Goal: Communication & Community: Ask a question

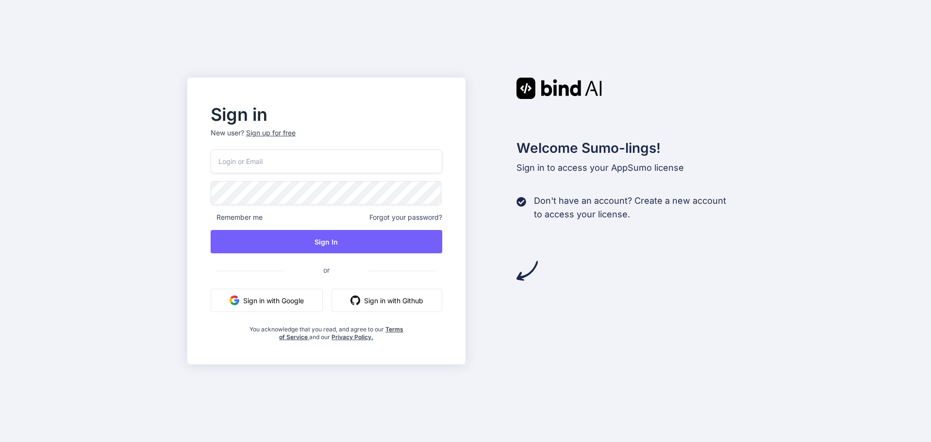
click at [239, 169] on input "email" at bounding box center [327, 161] width 232 height 24
type input "[EMAIL_ADDRESS][DOMAIN_NAME]"
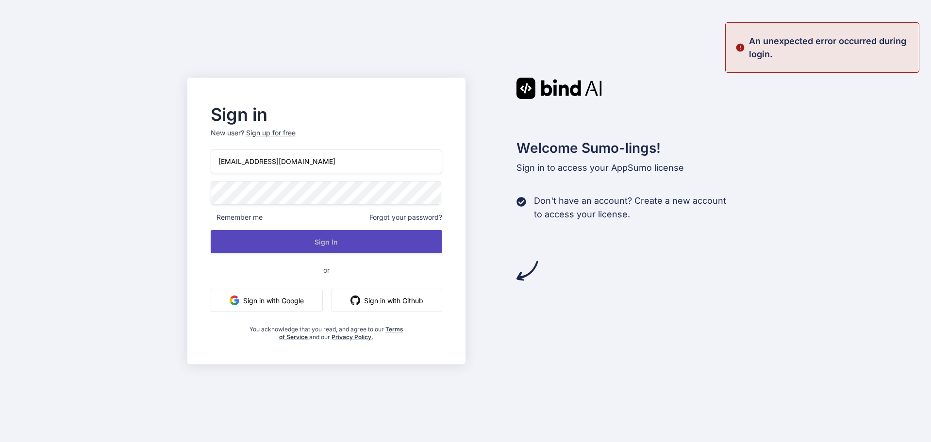
click at [347, 244] on button "Sign In" at bounding box center [327, 241] width 232 height 23
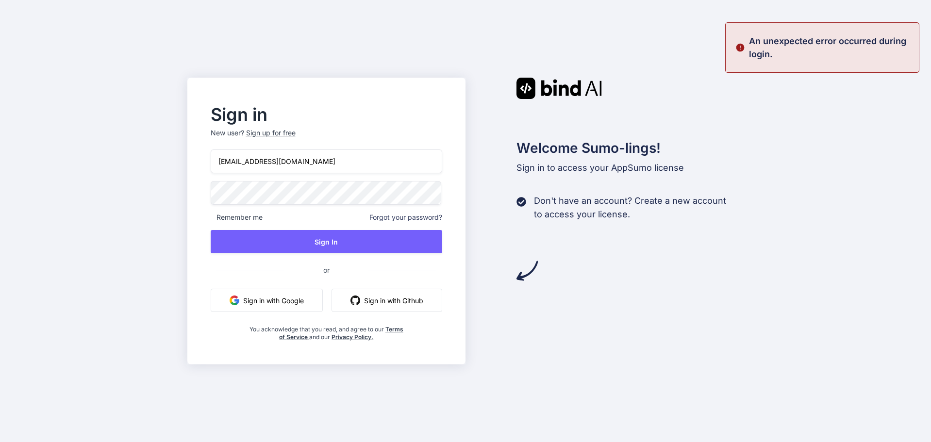
click at [568, 81] on img at bounding box center [558, 88] width 85 height 21
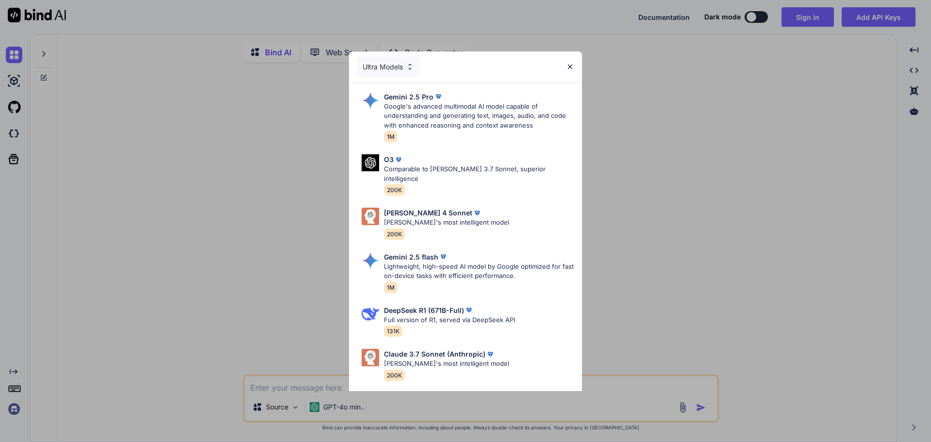
click at [706, 129] on div "Ultra Models Gemini 2.5 Pro Google's advanced multimodal AI model capable of un…" at bounding box center [465, 221] width 931 height 442
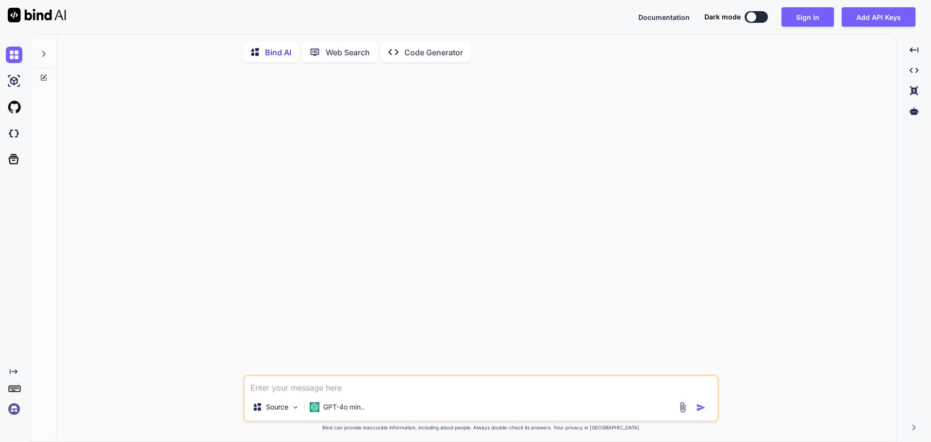
click at [755, 18] on div at bounding box center [752, 17] width 10 height 10
type textarea "x"
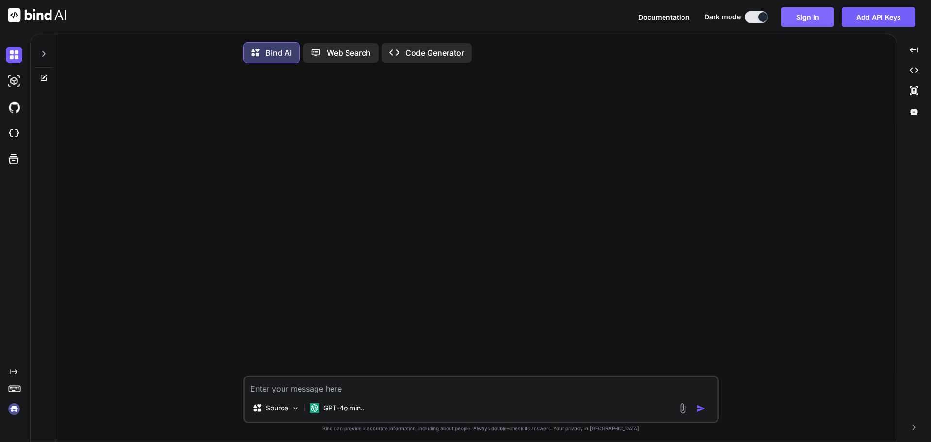
click at [803, 19] on button "Sign in" at bounding box center [807, 16] width 52 height 19
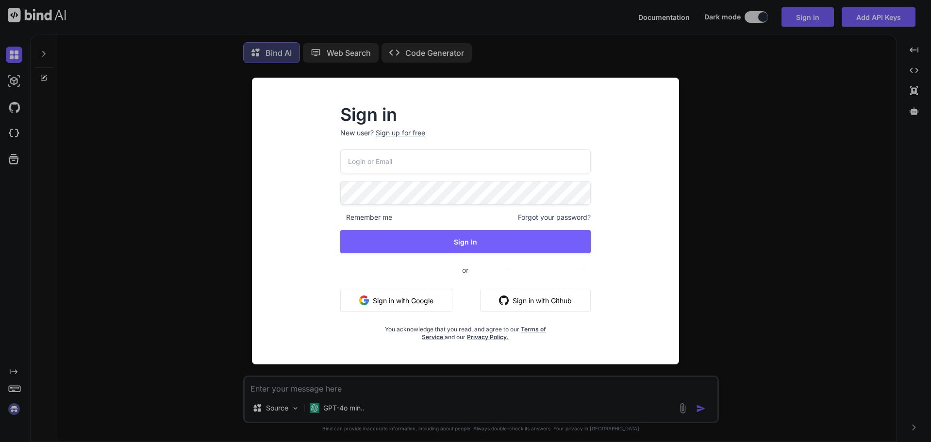
click at [373, 147] on p "New user? Sign up for free" at bounding box center [465, 138] width 250 height 21
click at [375, 155] on input "email" at bounding box center [465, 161] width 250 height 24
type input "[EMAIL_ADDRESS][DOMAIN_NAME]"
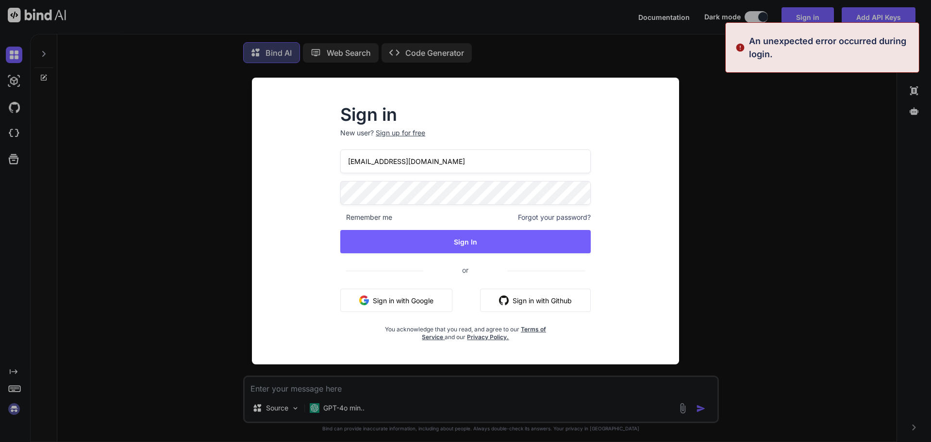
click at [407, 309] on button "Sign in with Google" at bounding box center [396, 300] width 112 height 23
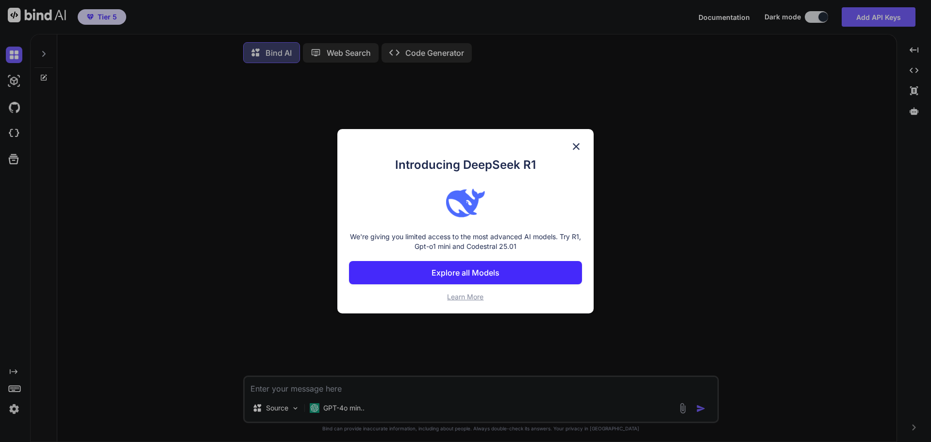
click at [574, 146] on img at bounding box center [576, 147] width 12 height 12
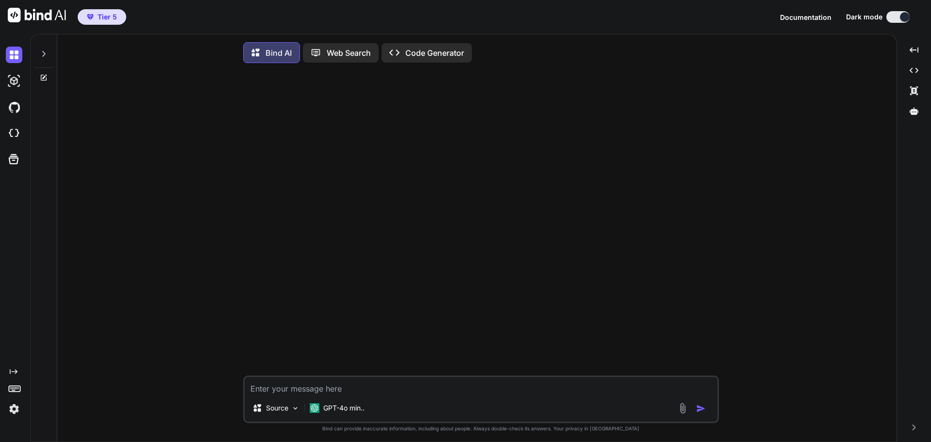
click at [12, 410] on img at bounding box center [14, 409] width 17 height 17
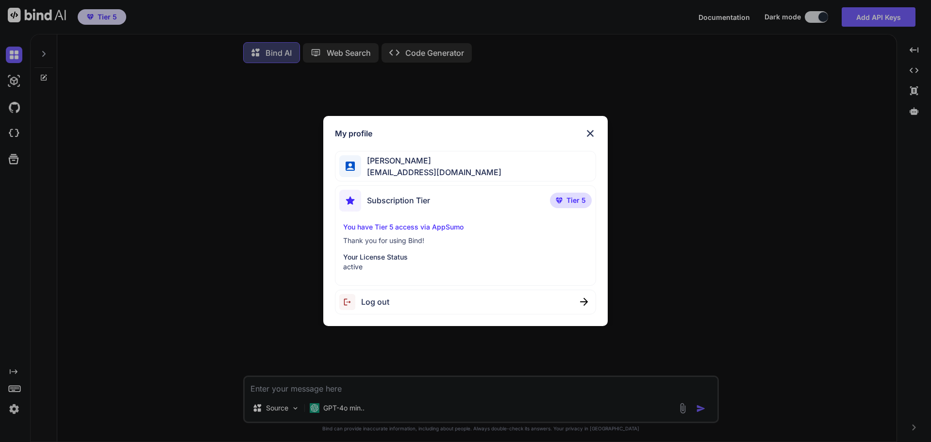
click at [592, 134] on img at bounding box center [590, 134] width 12 height 12
